Goal: Navigation & Orientation: Find specific page/section

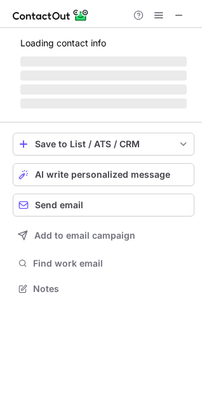
scroll to position [296, 202]
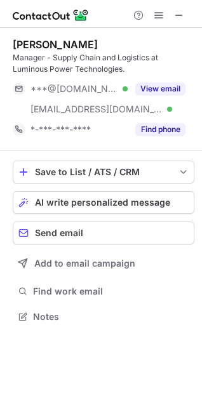
scroll to position [307, 202]
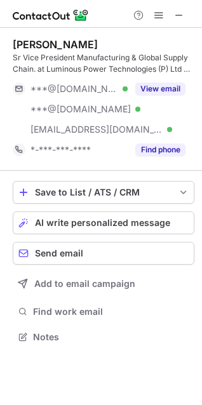
scroll to position [328, 202]
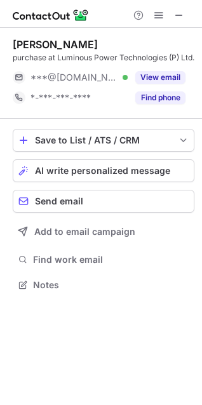
scroll to position [287, 202]
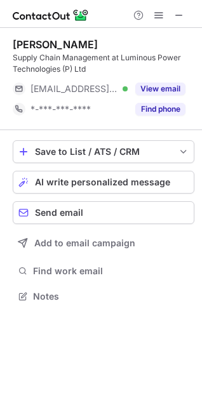
scroll to position [287, 202]
